Goal: Transaction & Acquisition: Subscribe to service/newsletter

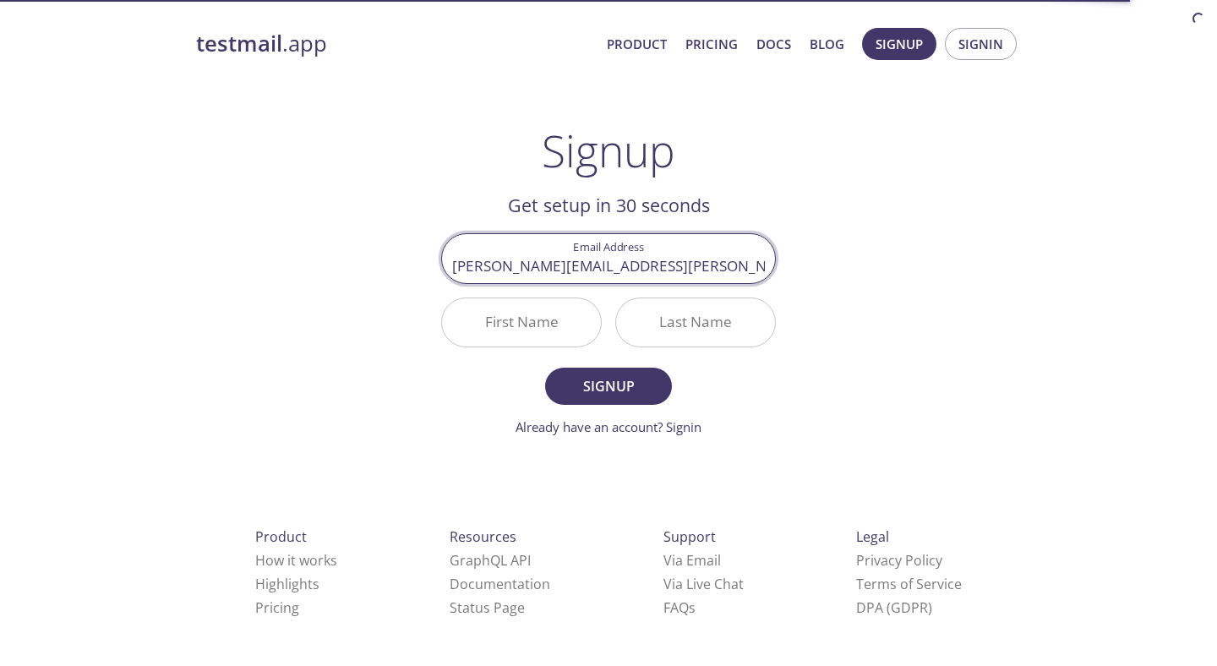
click at [550, 338] on input "First Name" at bounding box center [521, 322] width 159 height 48
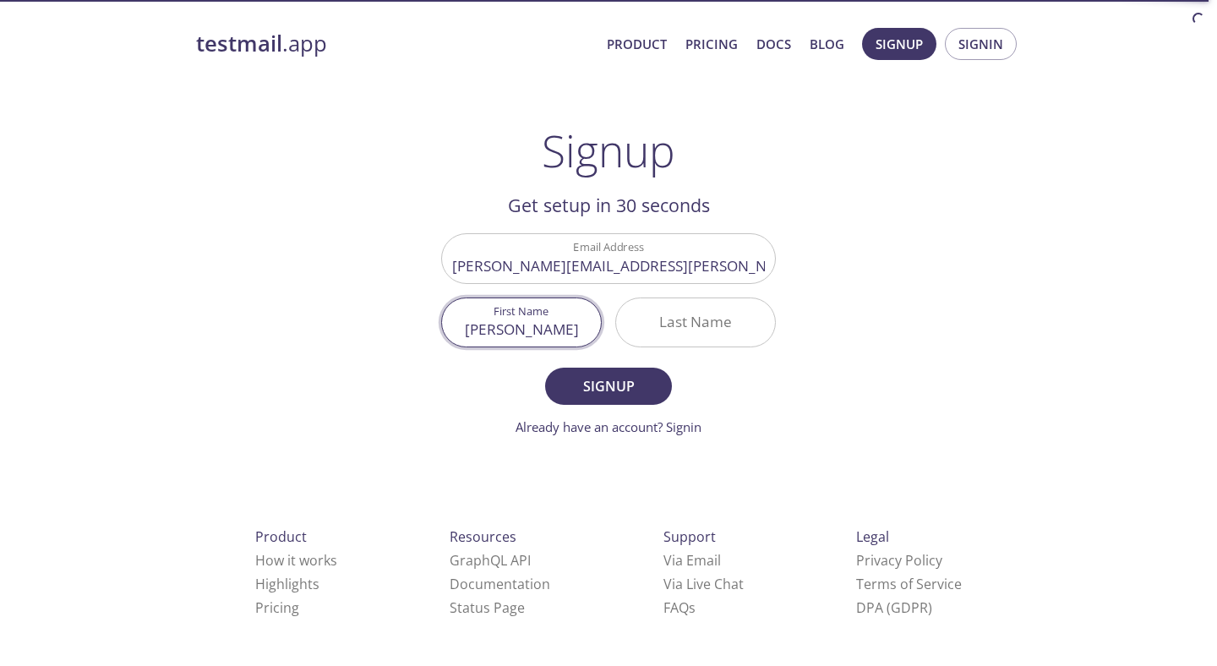
type input "[PERSON_NAME]"
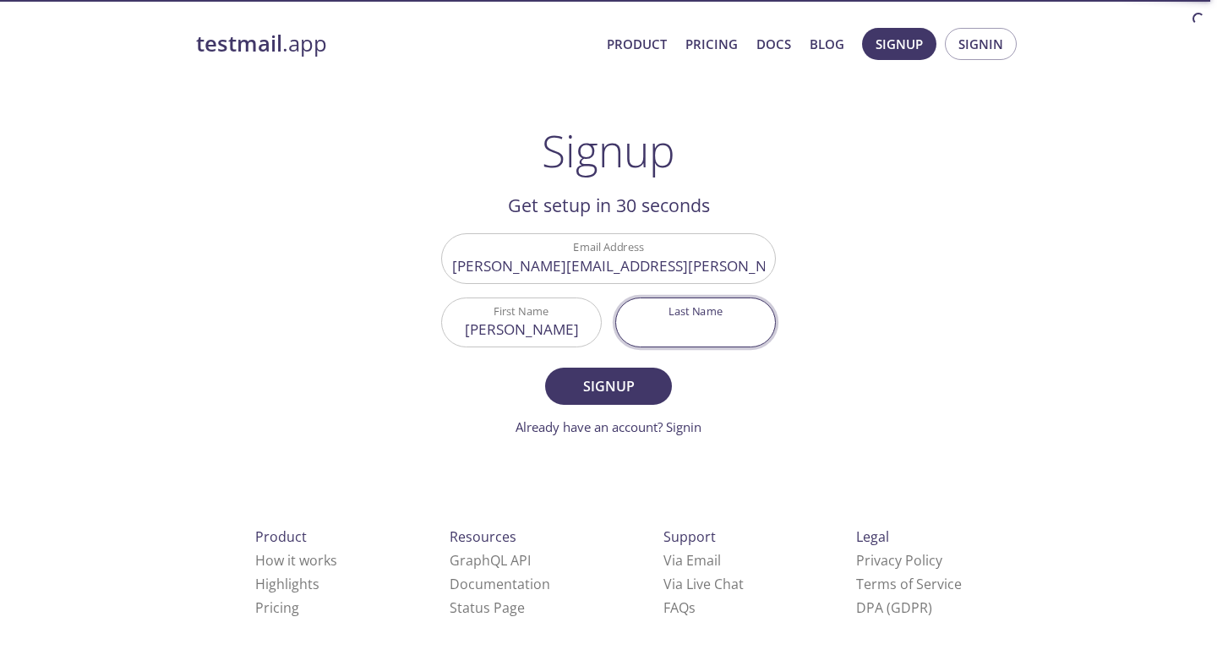
click at [710, 328] on input "Last Name" at bounding box center [695, 322] width 159 height 48
type input "[PERSON_NAME]"
drag, startPoint x: 610, startPoint y: 392, endPoint x: 617, endPoint y: 406, distance: 15.1
click at [617, 406] on form "Email Address [PERSON_NAME][EMAIL_ADDRESS][PERSON_NAME][DOMAIN_NAME] First Name…" at bounding box center [608, 334] width 335 height 203
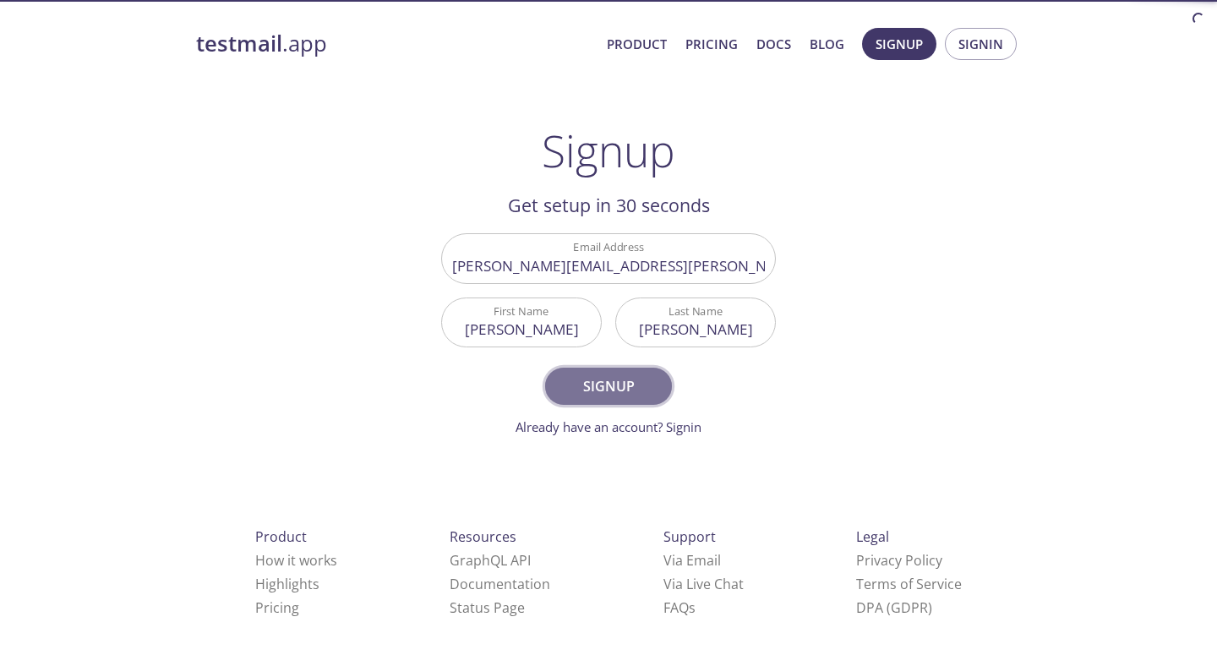
click at [617, 387] on span "Signup" at bounding box center [609, 387] width 90 height 24
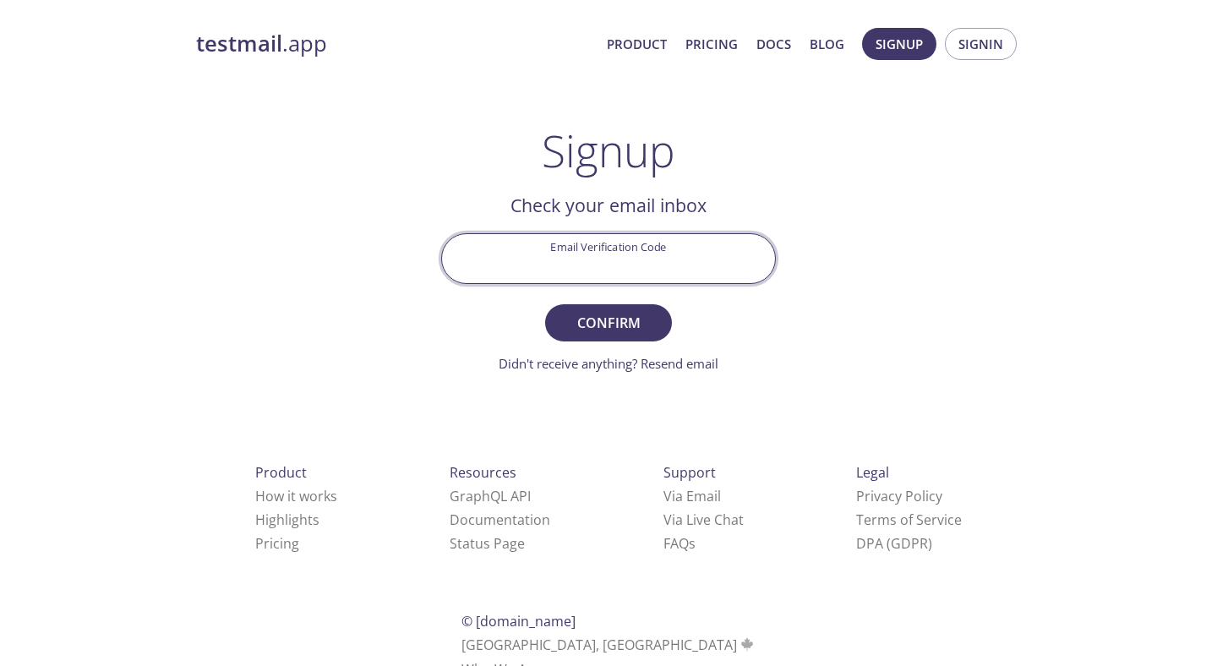
click at [587, 245] on input "Email Verification Code" at bounding box center [608, 258] width 333 height 48
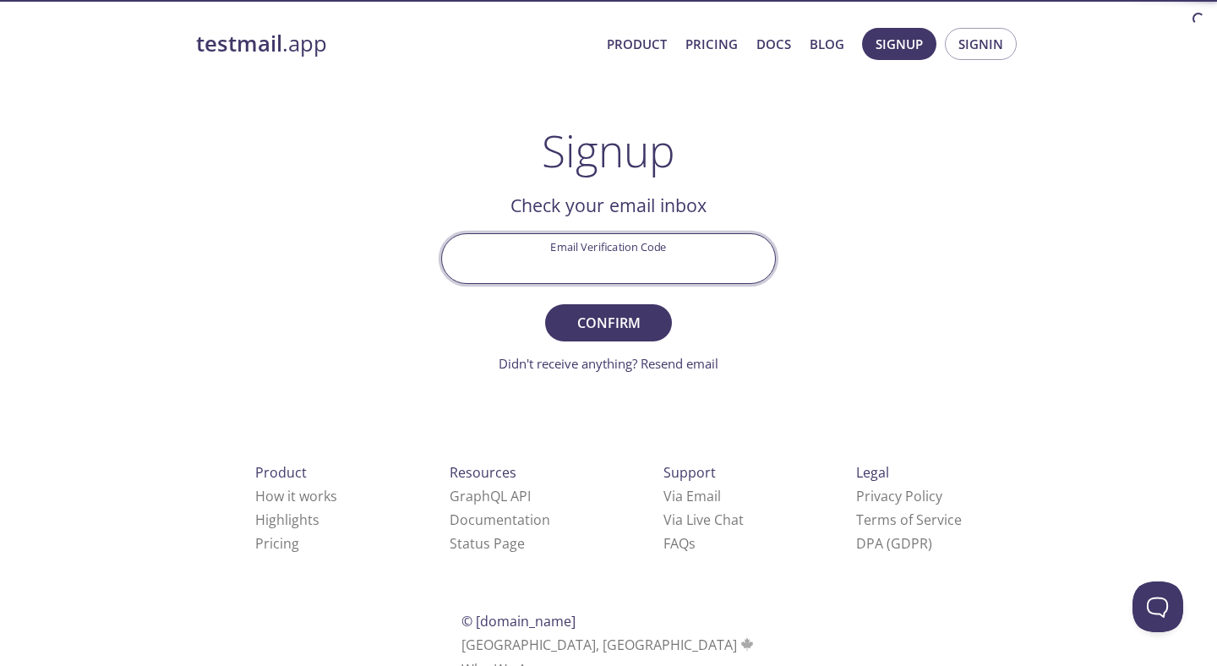
paste input "9B8W28W"
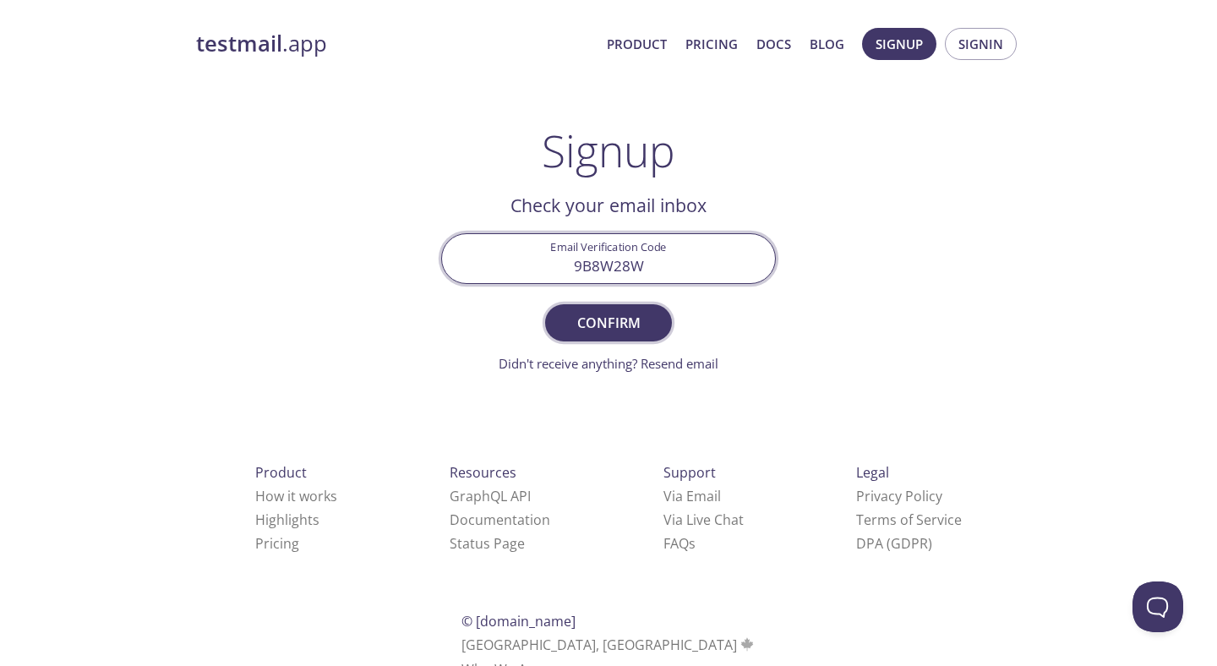
type input "9B8W28W"
click at [610, 321] on span "Confirm" at bounding box center [609, 323] width 90 height 24
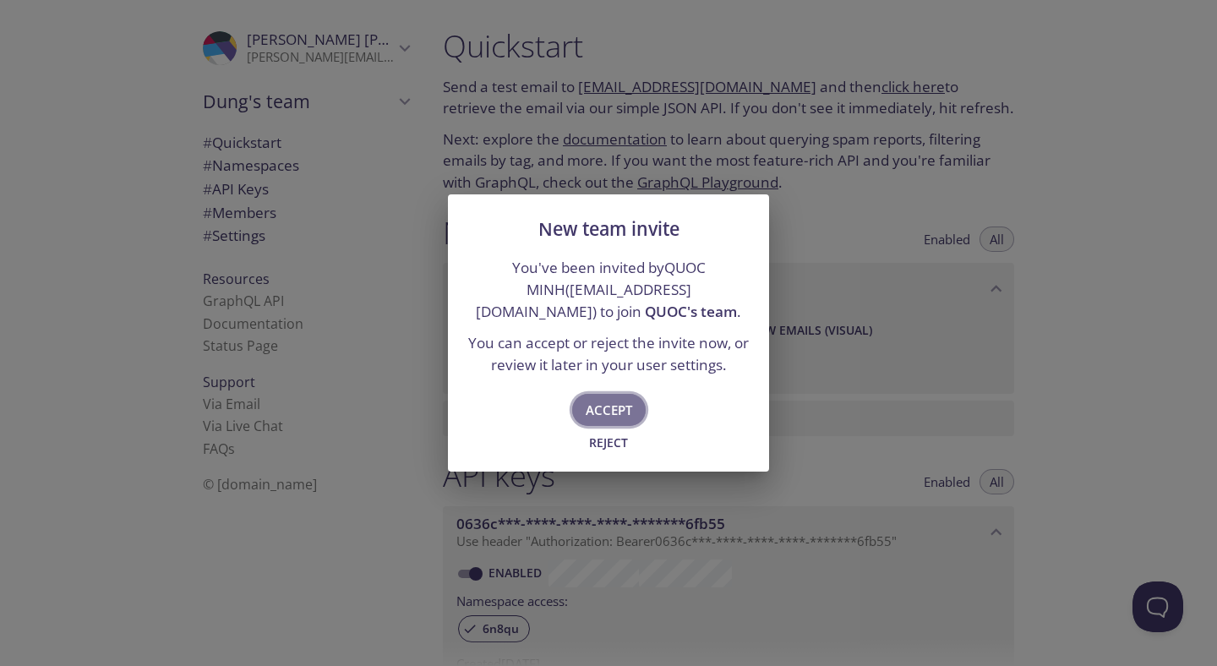
click at [609, 411] on span "Accept" at bounding box center [609, 410] width 47 height 22
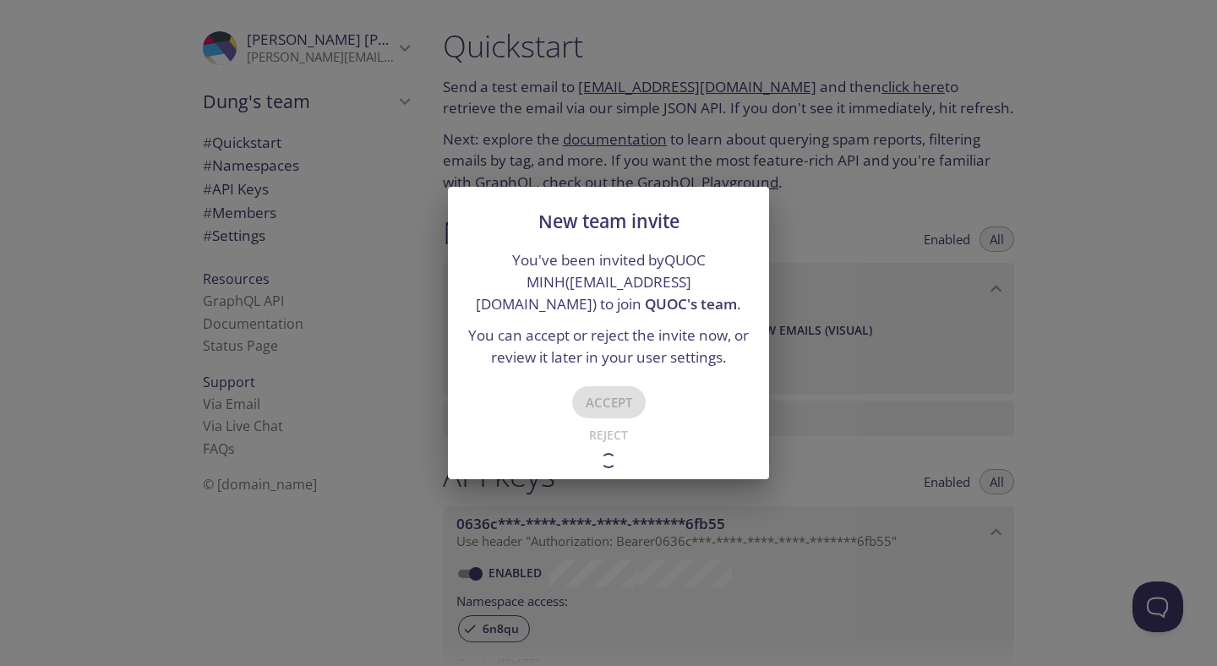
type input "Team MirageID"
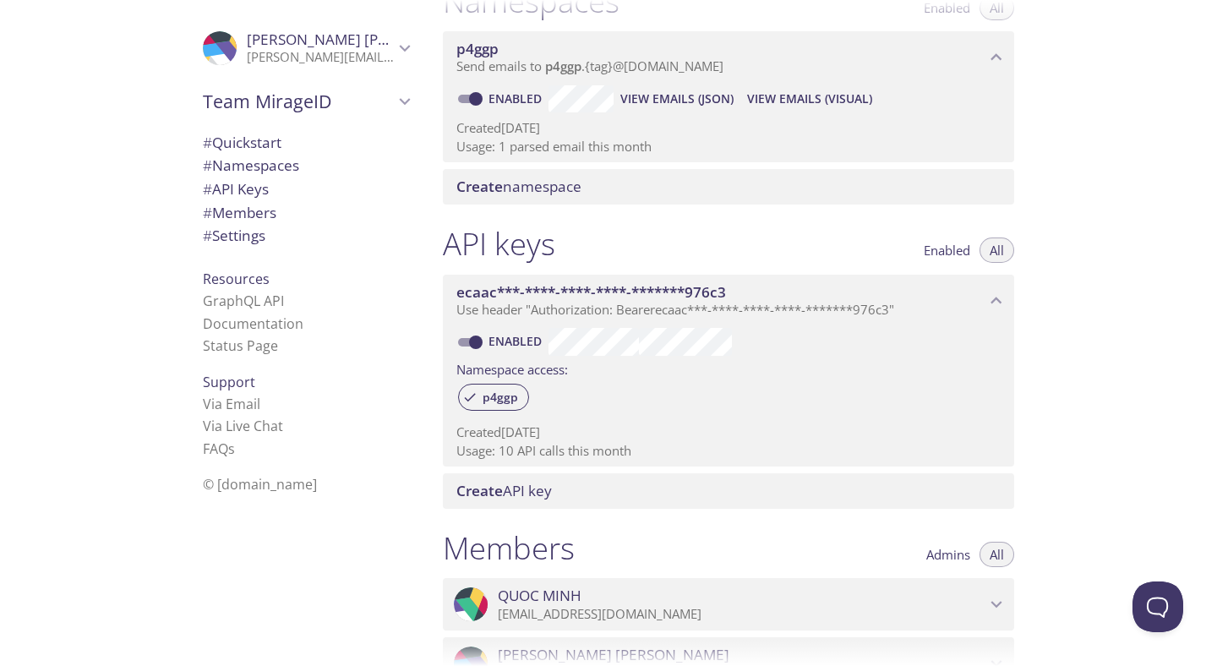
scroll to position [552, 0]
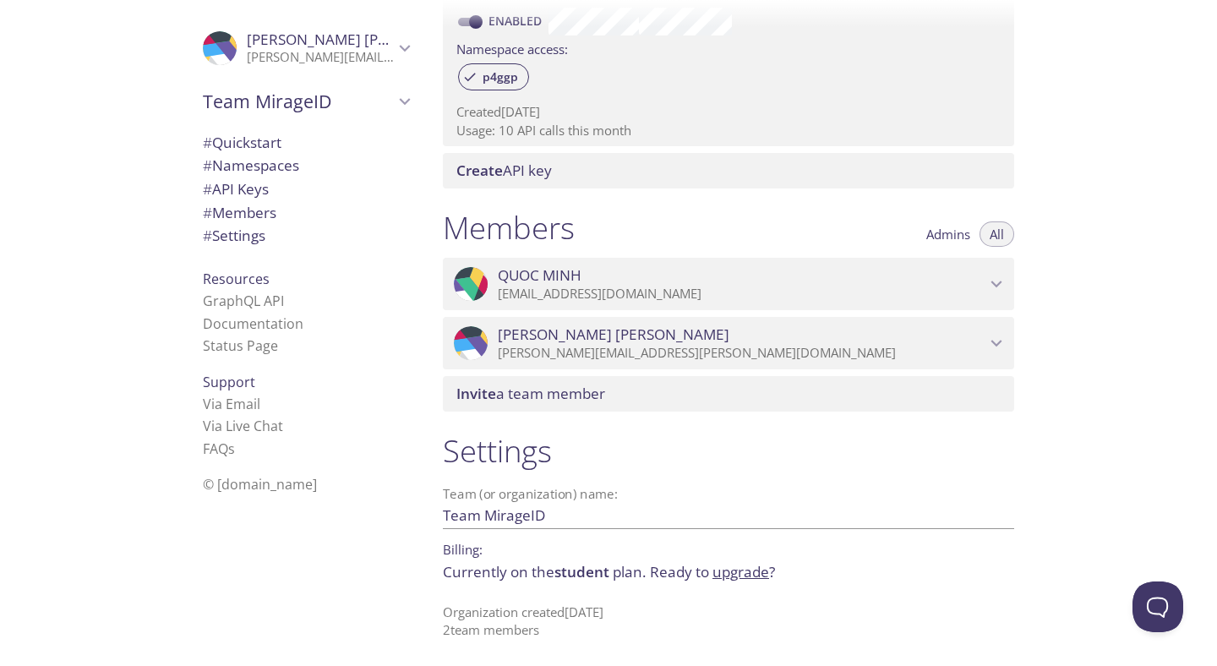
click at [495, 501] on input "Team MirageID" at bounding box center [701, 515] width 517 height 28
click at [495, 516] on input "Team MirageID" at bounding box center [701, 515] width 517 height 28
click at [499, 567] on p "Currently on the student plan. Ready to upgrade ?" at bounding box center [729, 572] width 572 height 22
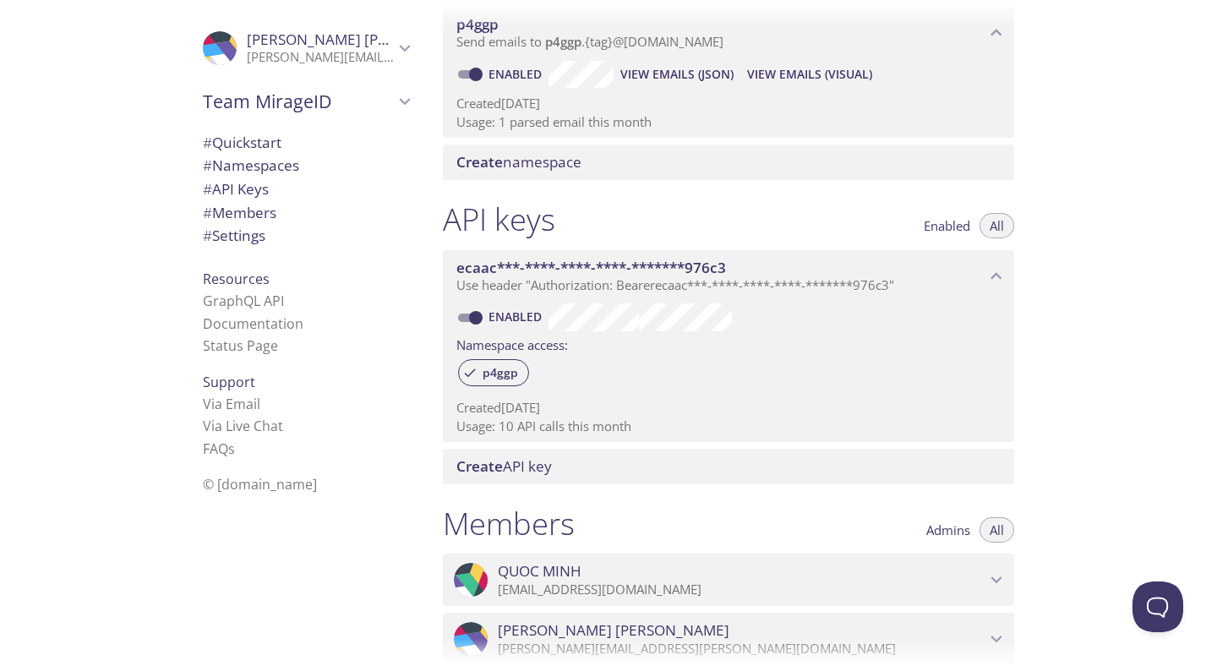
scroll to position [247, 0]
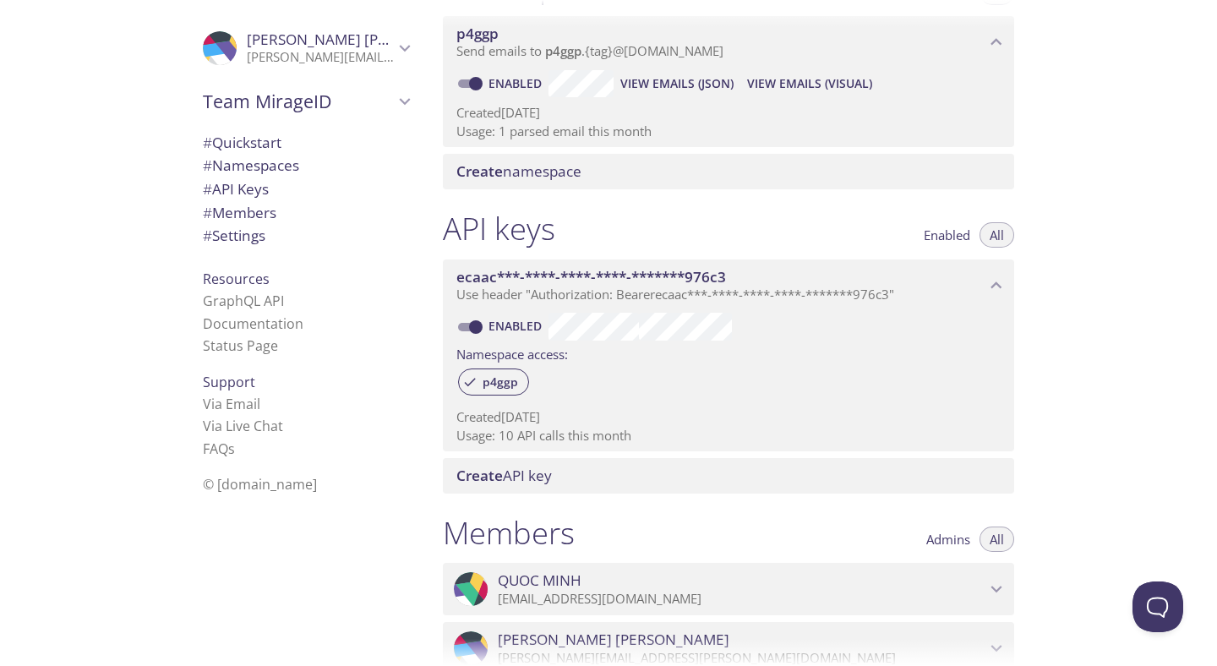
click at [248, 144] on span "# Quickstart" at bounding box center [242, 142] width 79 height 19
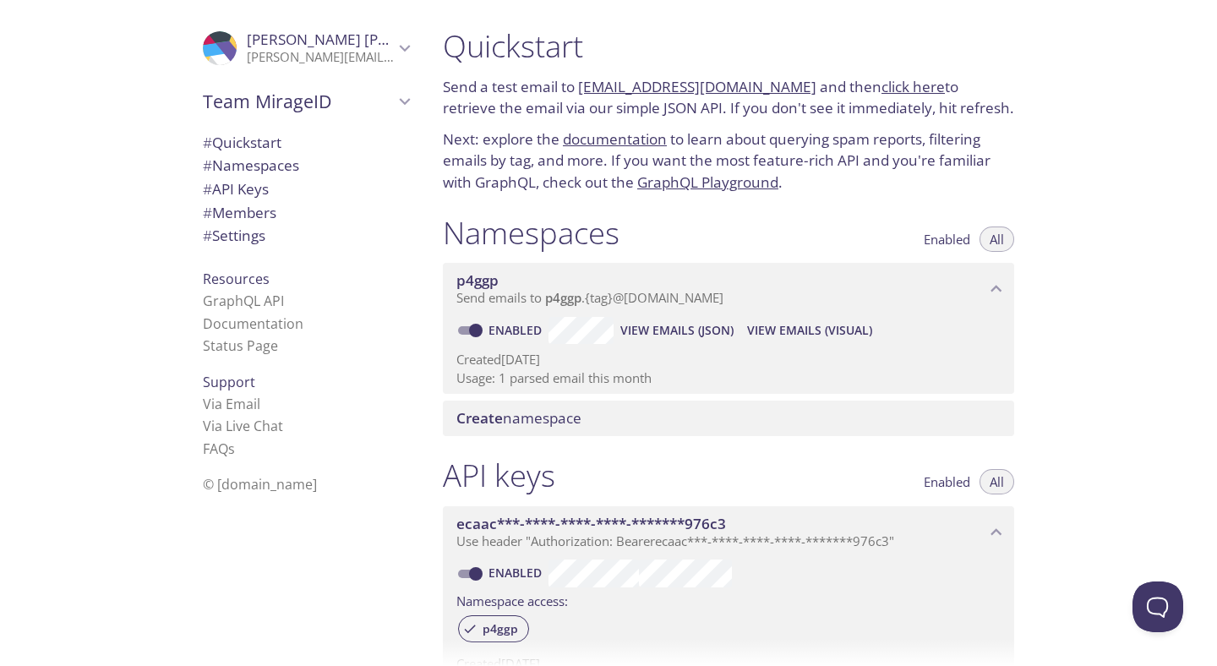
click at [659, 413] on span "Create namespace" at bounding box center [732, 418] width 551 height 19
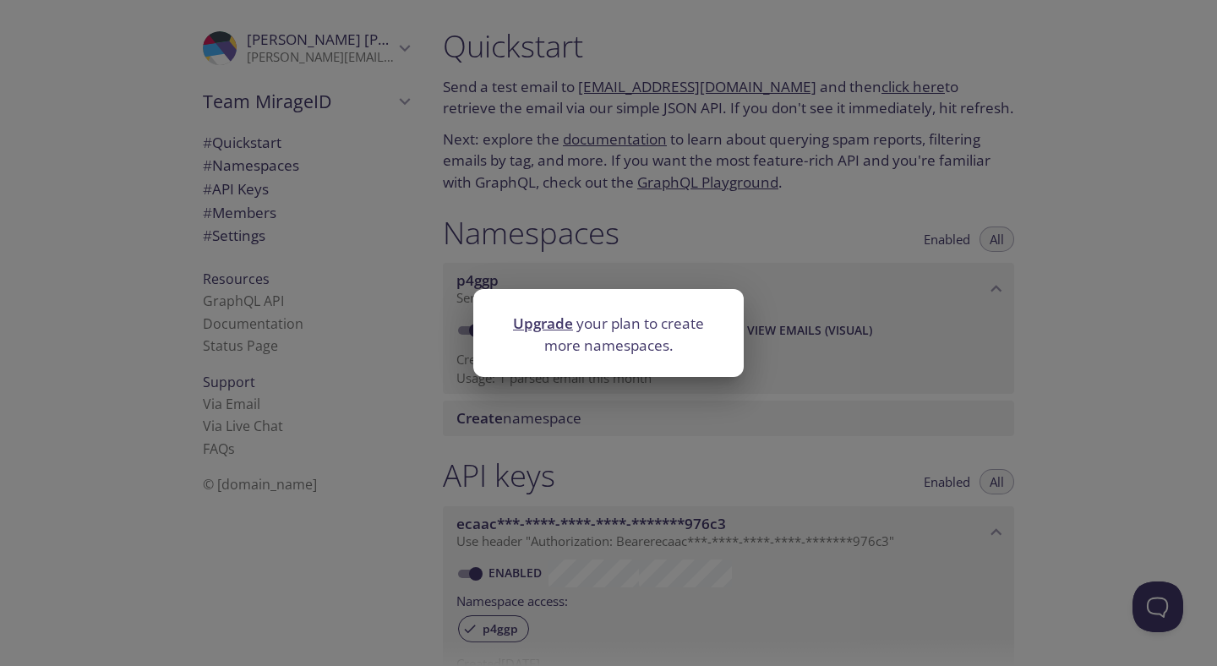
click at [684, 215] on div "Upgrade your plan to create more namespaces." at bounding box center [608, 333] width 1217 height 666
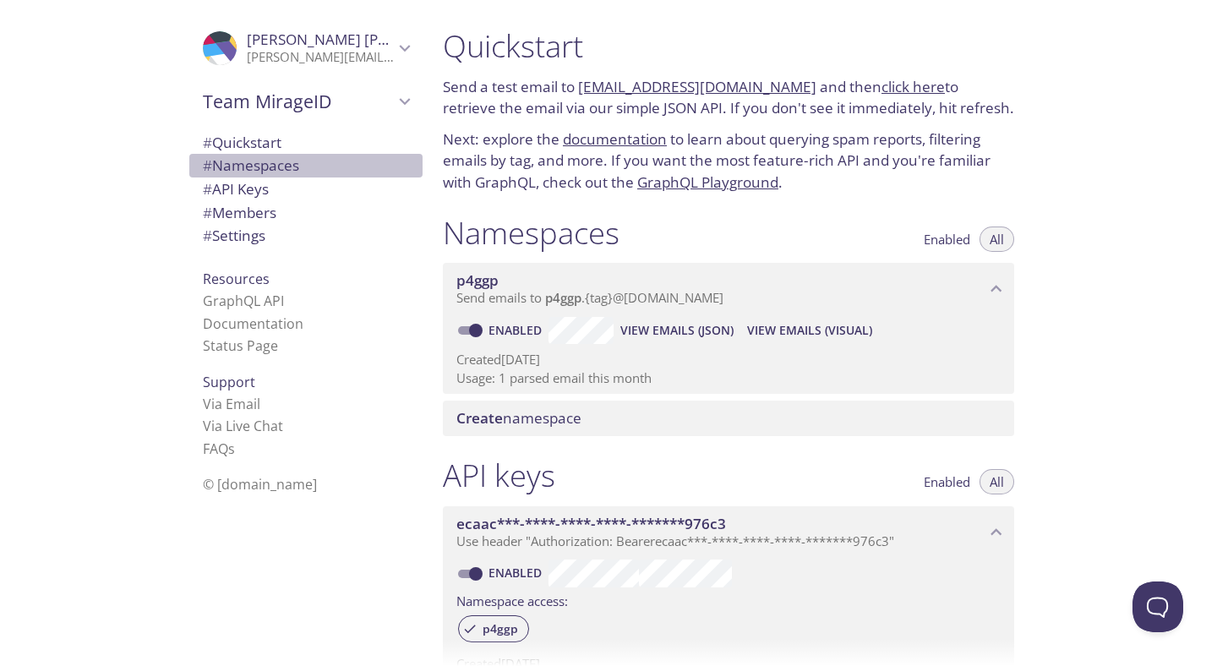
click at [257, 174] on span "# Namespaces" at bounding box center [251, 165] width 96 height 19
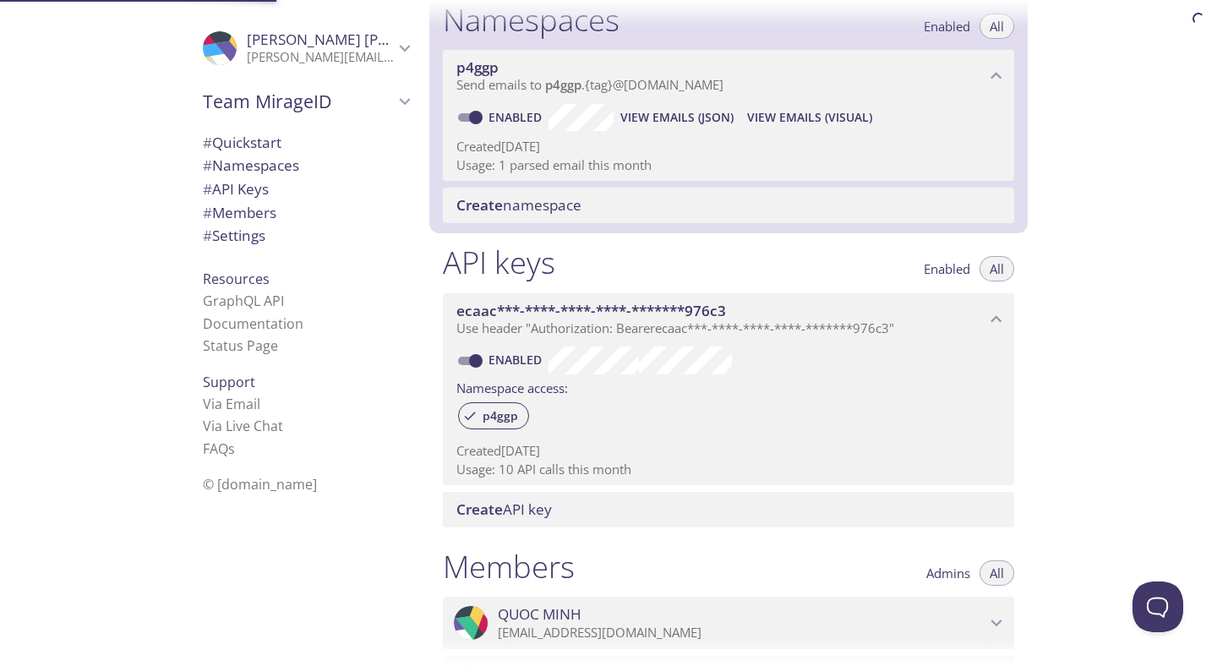
scroll to position [214, 0]
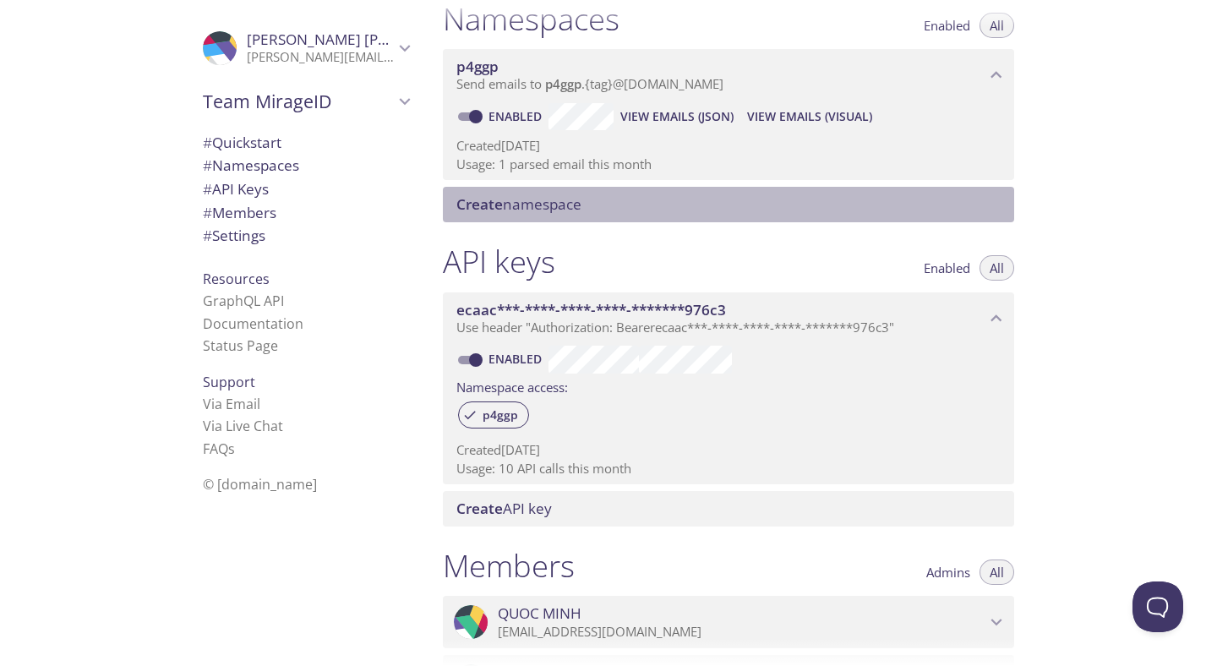
click at [543, 202] on span "Create namespace" at bounding box center [519, 203] width 125 height 19
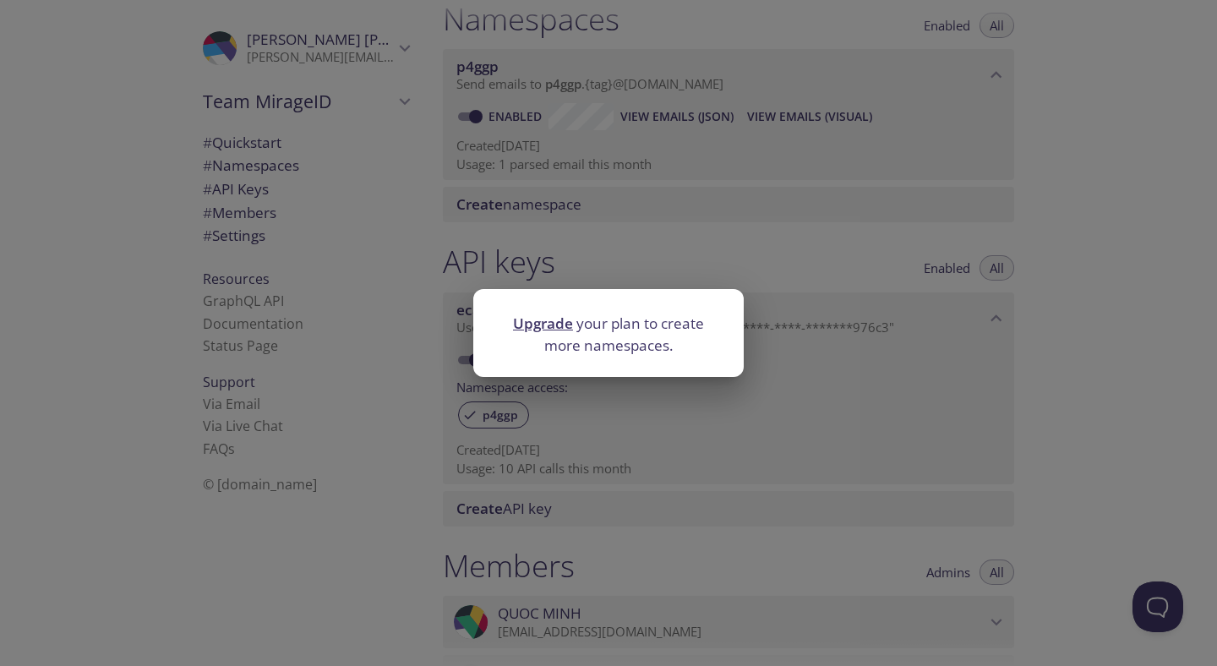
click at [603, 215] on div "Upgrade your plan to create more namespaces." at bounding box center [608, 333] width 1217 height 666
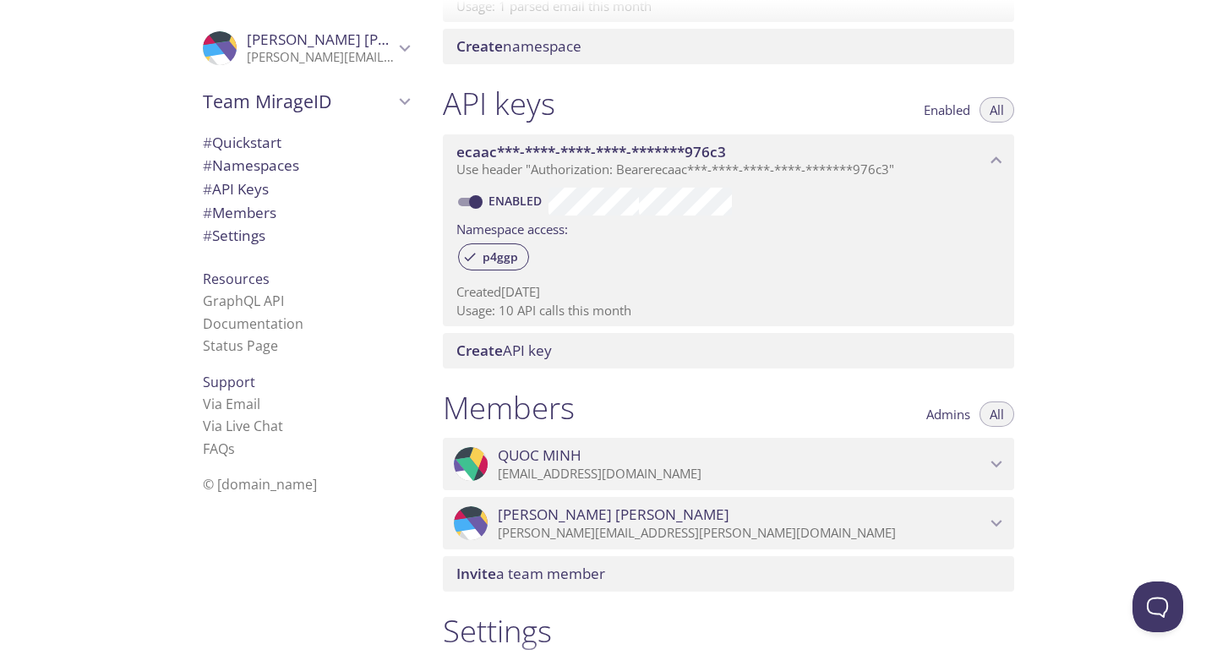
scroll to position [386, 0]
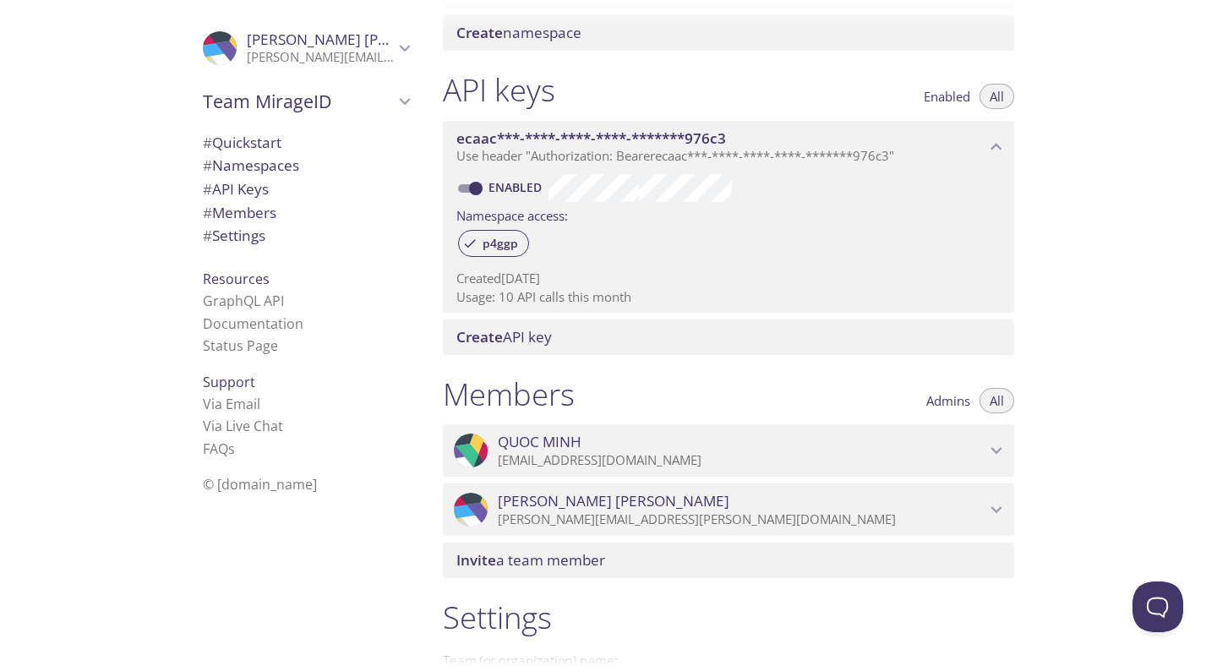
click at [271, 145] on span "# Quickstart" at bounding box center [242, 142] width 79 height 19
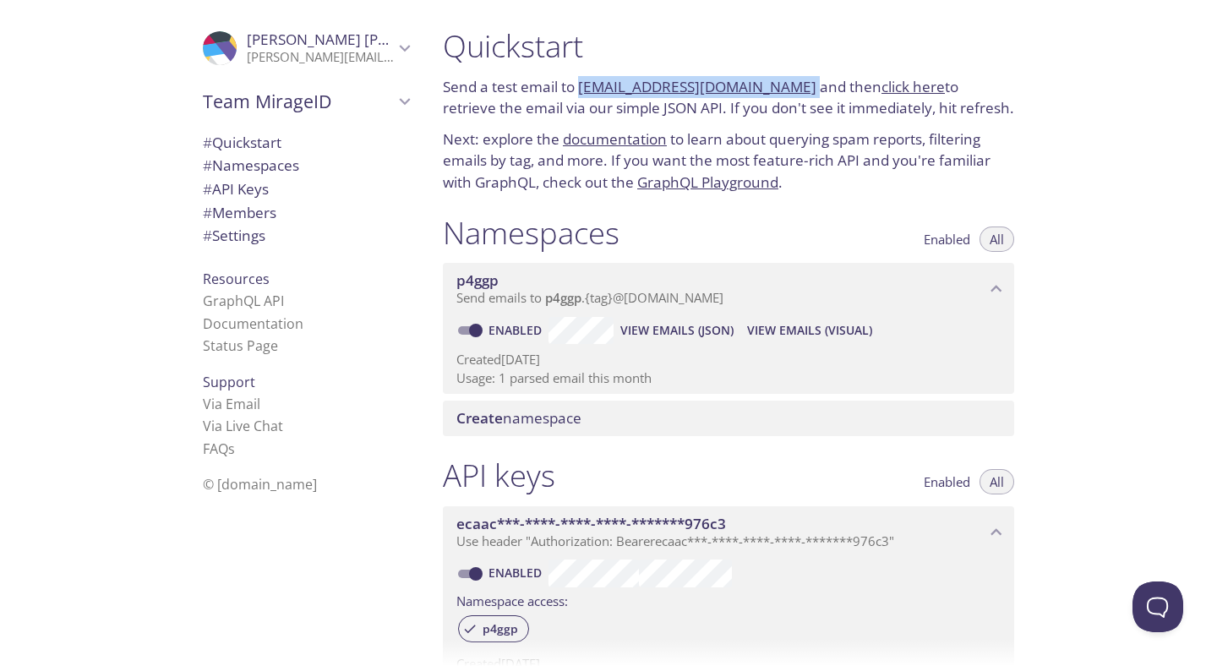
drag, startPoint x: 791, startPoint y: 84, endPoint x: 582, endPoint y: 87, distance: 209.7
click at [582, 87] on p "Send a test email to [EMAIL_ADDRESS][DOMAIN_NAME] and then click here to retrie…" at bounding box center [729, 97] width 572 height 43
click at [909, 153] on p "Next: explore the documentation to learn about querying spam reports, filtering…" at bounding box center [729, 161] width 572 height 65
click at [788, 327] on span "View Emails (Visual)" at bounding box center [809, 330] width 125 height 20
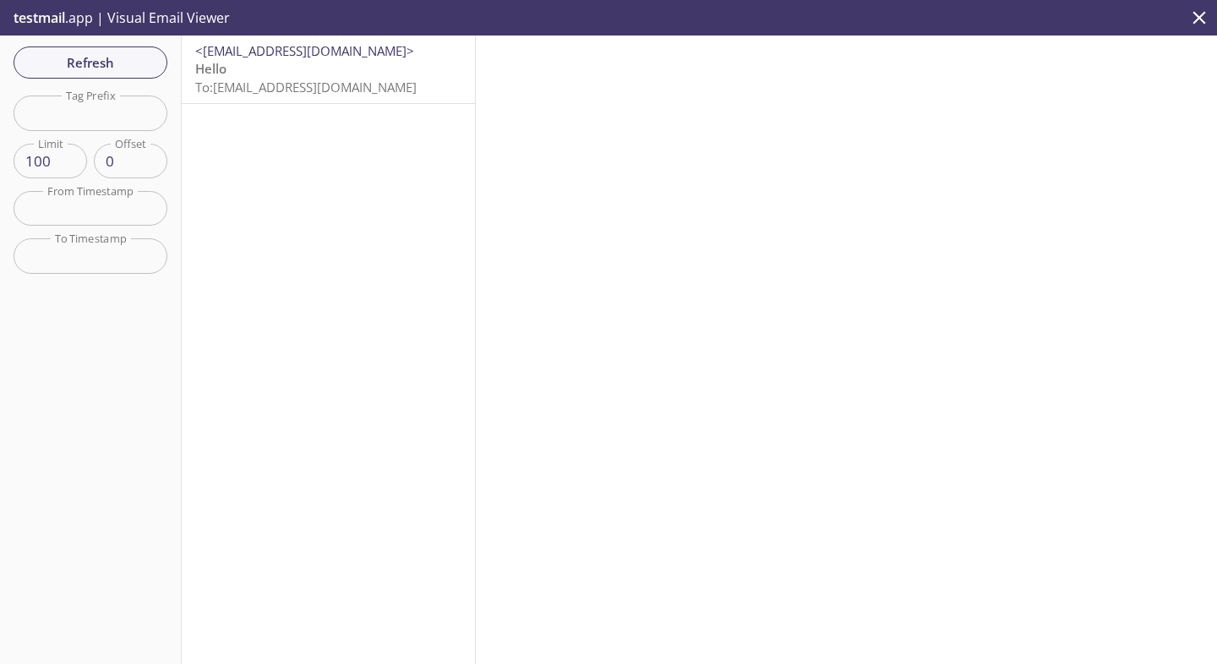
click at [95, 119] on input "text" at bounding box center [91, 113] width 154 height 35
click at [283, 89] on span "To: [EMAIL_ADDRESS][DOMAIN_NAME]" at bounding box center [306, 87] width 222 height 17
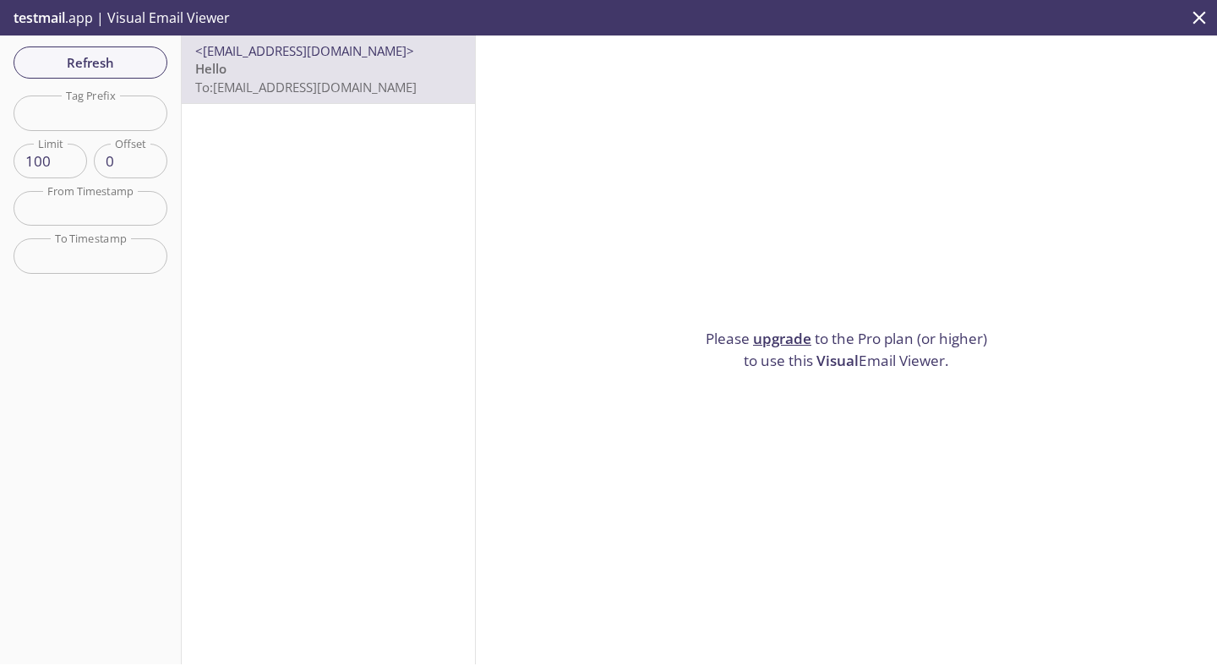
click at [64, 220] on input "text" at bounding box center [91, 208] width 154 height 35
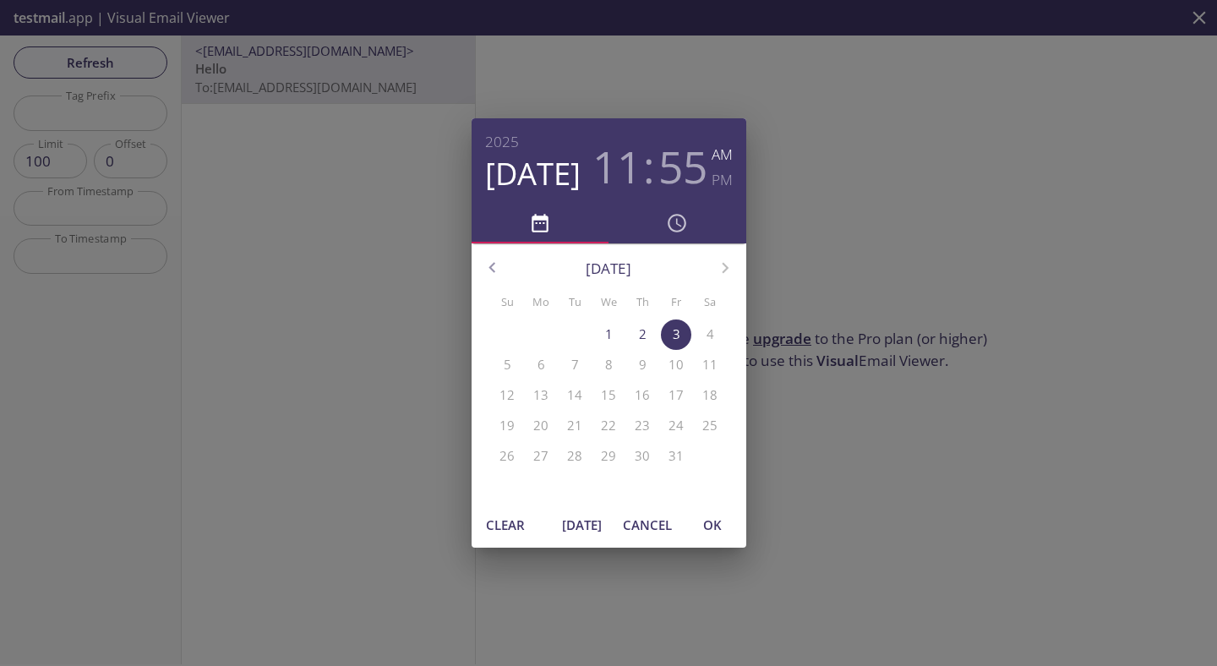
click at [758, 178] on div "[DATE] 11 : 55 AM PM [DATE] Su Mo Tu We Th Fr Sa 28 29 30 1 2 3 4 5 6 7 8 9 10 …" at bounding box center [608, 333] width 1217 height 666
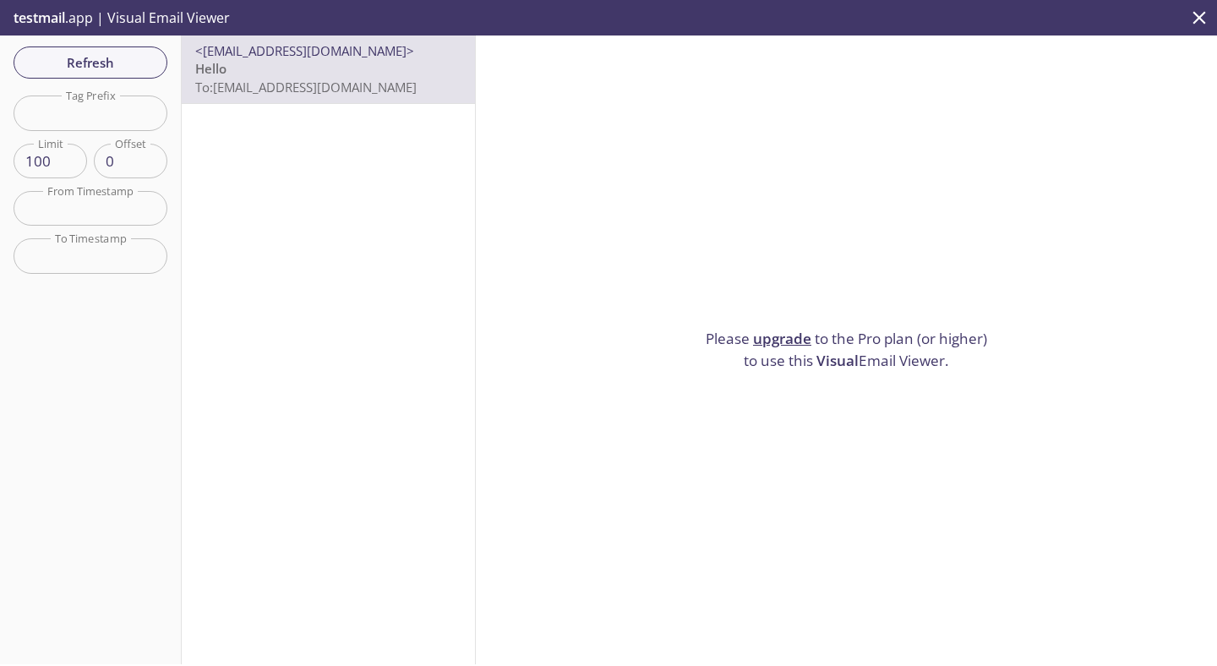
click at [150, 12] on p "testmail .app | Visual Email Viewer" at bounding box center [120, 18] width 240 height 36
